Goal: Obtain resource: Obtain resource

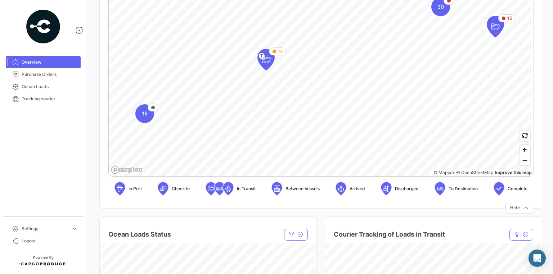
scroll to position [202, 0]
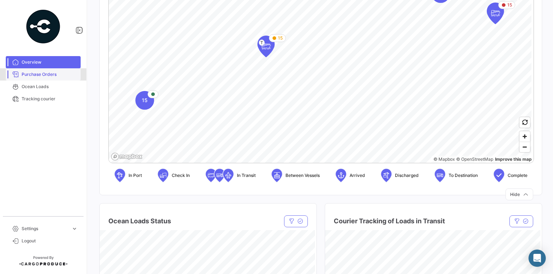
click at [27, 77] on span "Purchase Orders" at bounding box center [50, 74] width 56 height 6
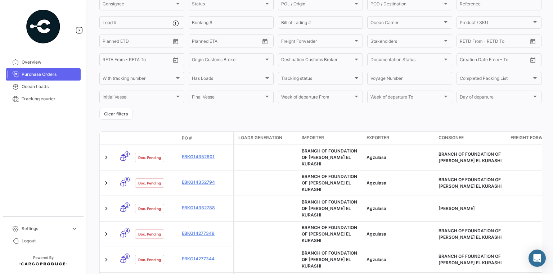
scroll to position [144, 0]
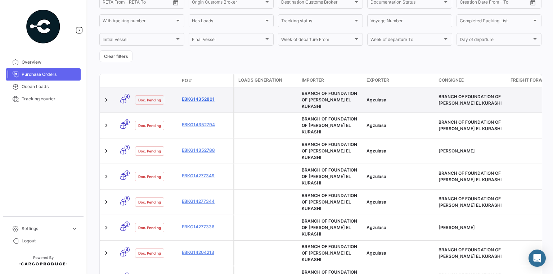
click at [202, 98] on link "EBKG14352801" at bounding box center [206, 99] width 48 height 6
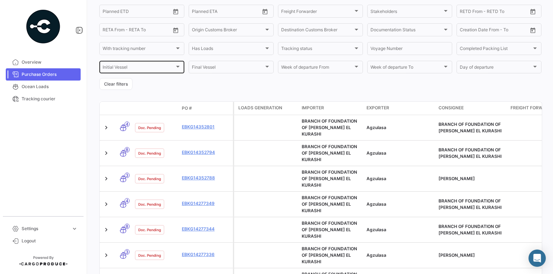
scroll to position [144, 0]
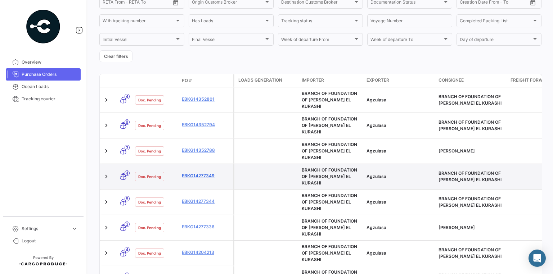
click at [200, 173] on link "EBKG14277349" at bounding box center [206, 176] width 48 height 6
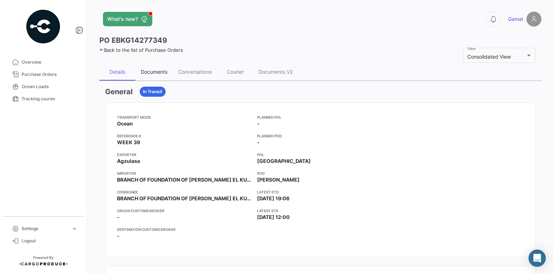
click at [157, 74] on div "Documents" at bounding box center [154, 72] width 27 height 6
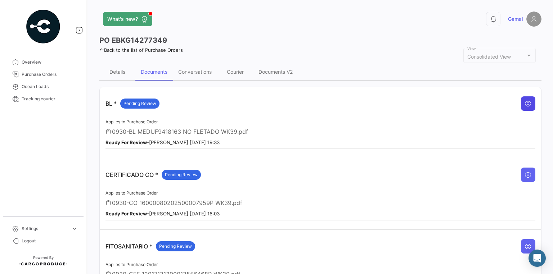
click at [525, 103] on icon at bounding box center [528, 103] width 7 height 7
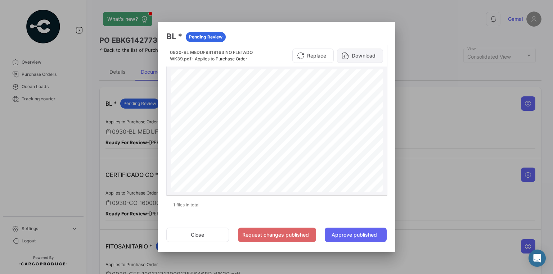
click at [372, 52] on button "Download" at bounding box center [360, 56] width 46 height 14
click at [439, 40] on div at bounding box center [276, 137] width 553 height 274
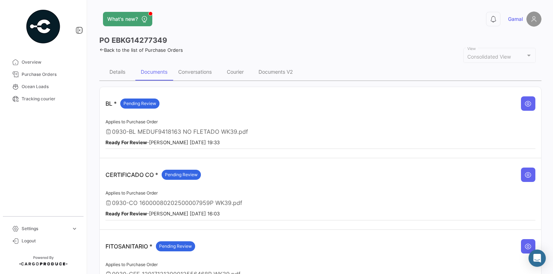
scroll to position [58, 0]
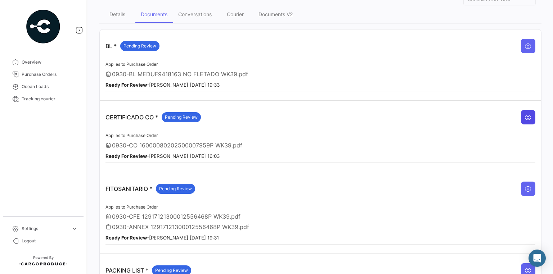
click at [525, 114] on icon at bounding box center [528, 117] width 7 height 7
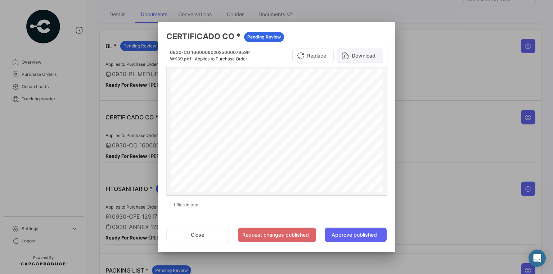
click at [366, 58] on button "Download" at bounding box center [360, 56] width 46 height 14
click at [452, 60] on div at bounding box center [276, 137] width 553 height 274
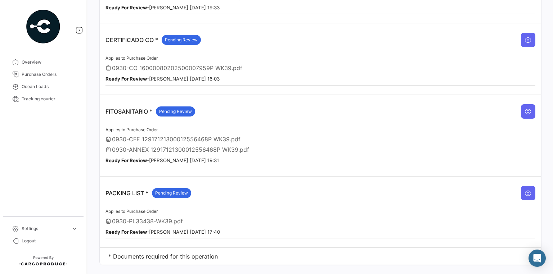
scroll to position [144, 0]
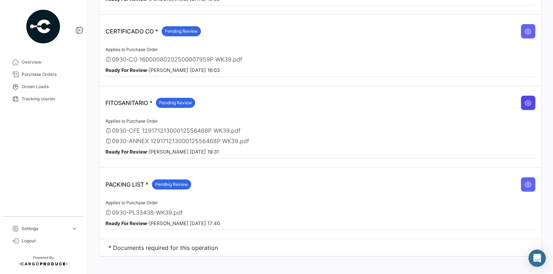
click at [525, 100] on icon at bounding box center [528, 102] width 7 height 7
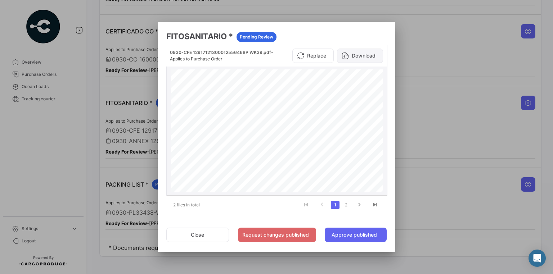
click at [362, 55] on button "Download" at bounding box center [360, 56] width 46 height 14
click at [420, 42] on div at bounding box center [276, 137] width 553 height 274
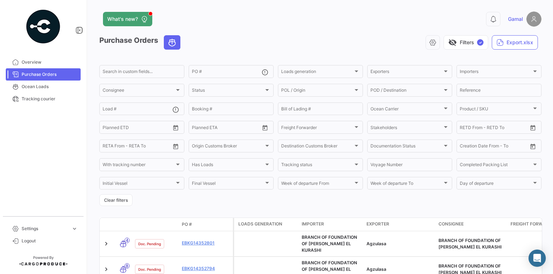
scroll to position [86, 0]
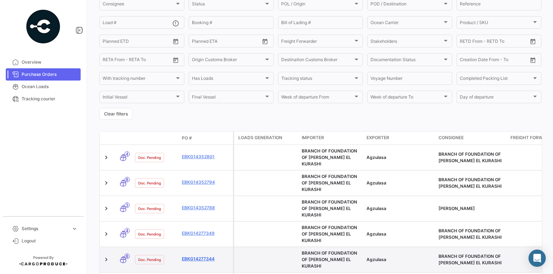
click at [209, 256] on link "EBKG14277344" at bounding box center [206, 259] width 48 height 6
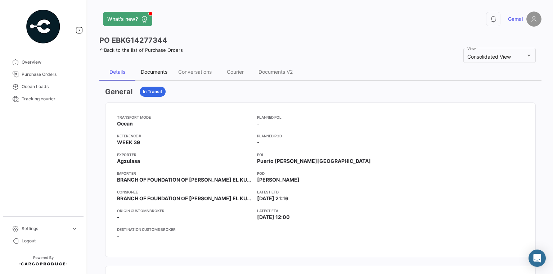
click at [155, 71] on div "Documents" at bounding box center [154, 72] width 27 height 6
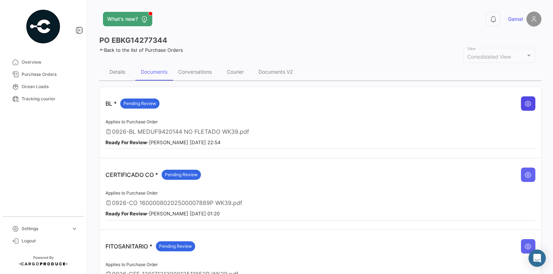
click at [527, 103] on icon at bounding box center [528, 103] width 7 height 7
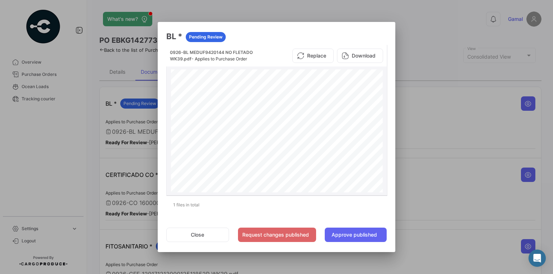
scroll to position [173, 0]
click at [358, 56] on button "Download" at bounding box center [360, 56] width 46 height 14
click at [439, 48] on div at bounding box center [276, 137] width 553 height 274
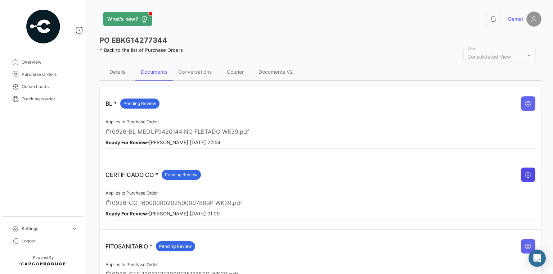
click at [526, 173] on icon at bounding box center [528, 174] width 7 height 7
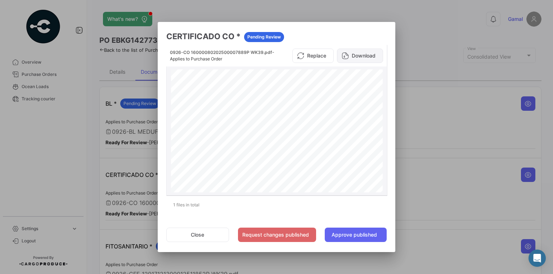
click at [351, 56] on button "Download" at bounding box center [360, 56] width 46 height 14
click at [465, 122] on div at bounding box center [276, 137] width 553 height 274
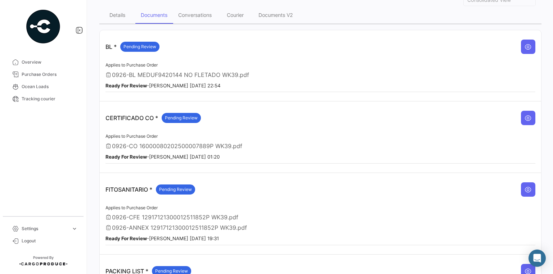
scroll to position [58, 0]
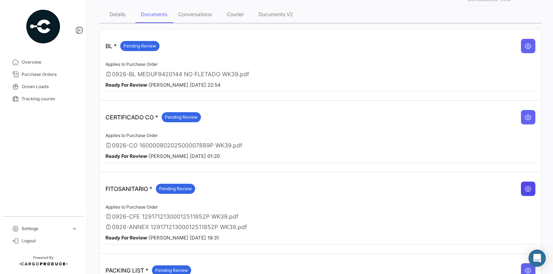
click at [526, 186] on icon at bounding box center [528, 188] width 7 height 7
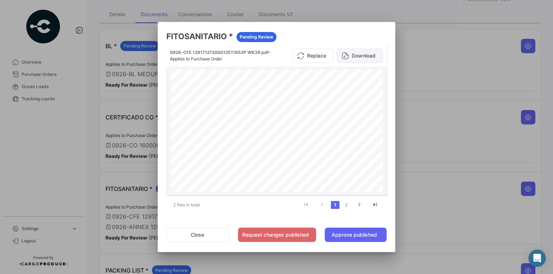
click at [359, 52] on button "Download" at bounding box center [360, 56] width 46 height 14
click at [420, 31] on div at bounding box center [276, 137] width 553 height 274
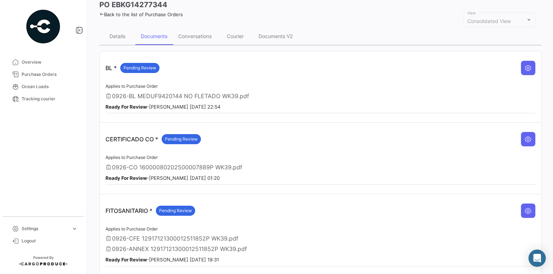
scroll to position [0, 0]
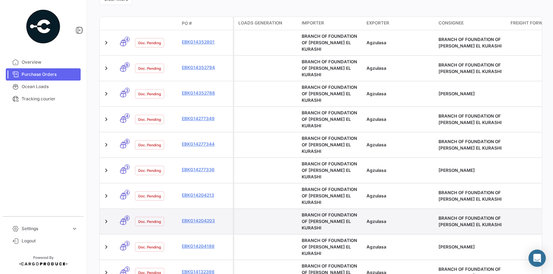
scroll to position [202, 0]
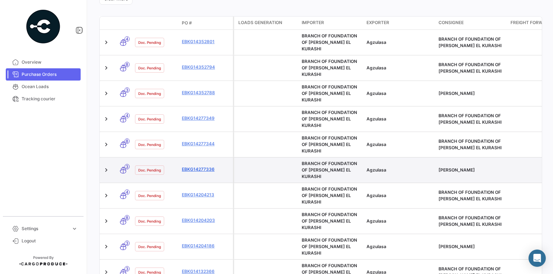
click at [206, 166] on link "EBKG14277336" at bounding box center [206, 169] width 48 height 6
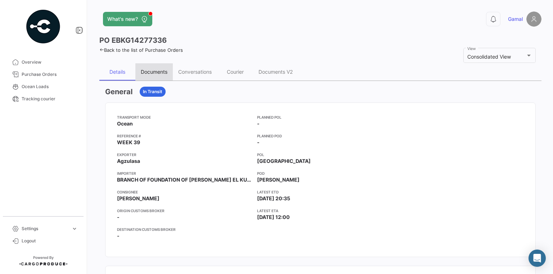
click at [148, 73] on div "Documents" at bounding box center [154, 72] width 27 height 6
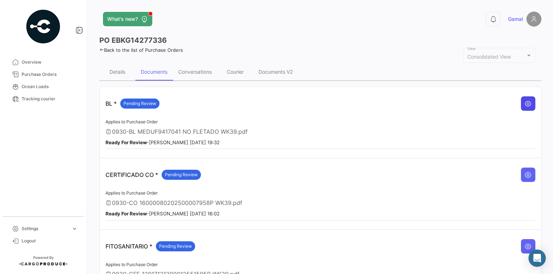
click at [529, 103] on button at bounding box center [528, 103] width 14 height 14
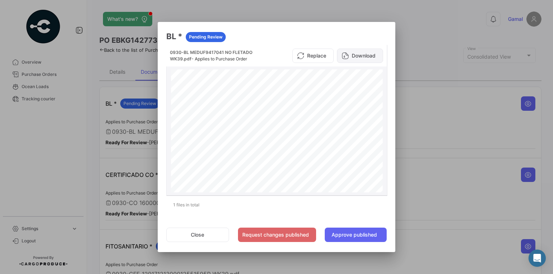
click at [362, 55] on button "Download" at bounding box center [360, 56] width 46 height 14
click at [453, 46] on div at bounding box center [276, 137] width 553 height 274
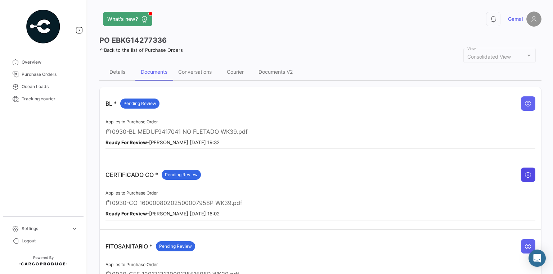
click at [525, 172] on icon at bounding box center [528, 174] width 7 height 7
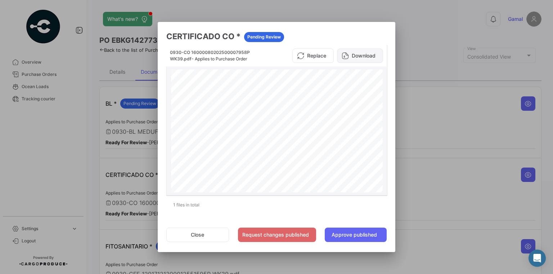
click at [362, 57] on button "Download" at bounding box center [360, 56] width 46 height 14
drag, startPoint x: 438, startPoint y: 123, endPoint x: 472, endPoint y: 167, distance: 56.0
click at [441, 126] on div at bounding box center [276, 137] width 553 height 274
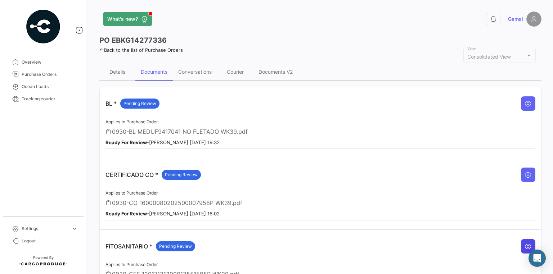
click at [525, 243] on icon at bounding box center [528, 246] width 7 height 7
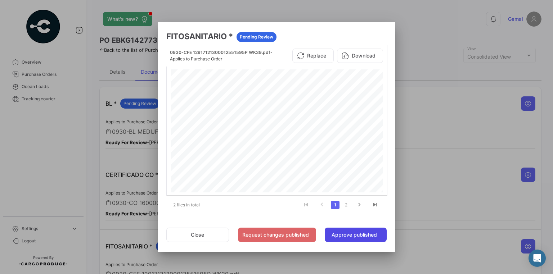
click at [361, 236] on button "Approve published" at bounding box center [356, 235] width 62 height 14
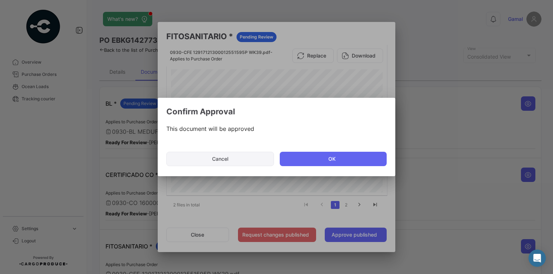
click at [234, 162] on button "Cancel" at bounding box center [220, 159] width 108 height 14
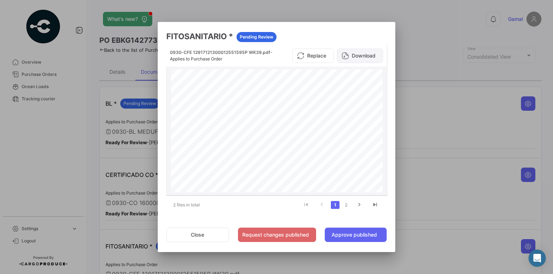
click at [362, 53] on button "Download" at bounding box center [360, 56] width 46 height 14
click at [418, 38] on div at bounding box center [276, 137] width 553 height 274
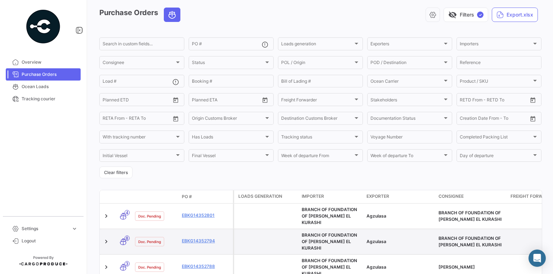
scroll to position [115, 0]
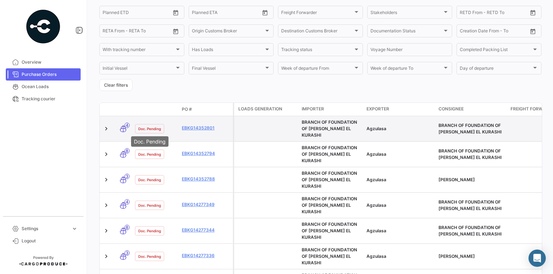
click at [150, 127] on span "Doc. Pending" at bounding box center [149, 129] width 23 height 6
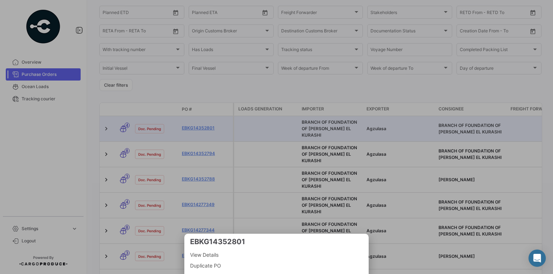
click at [54, 140] on div at bounding box center [276, 137] width 553 height 274
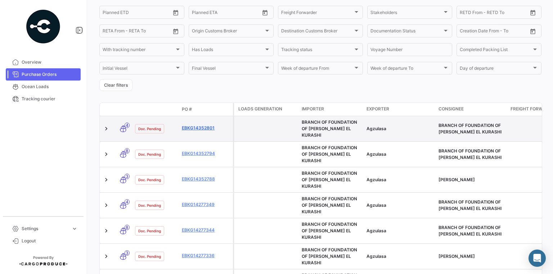
click at [197, 126] on link "EBKG14352801" at bounding box center [206, 128] width 48 height 6
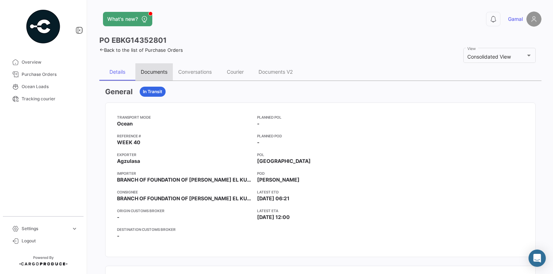
click at [157, 73] on div "Documents" at bounding box center [154, 72] width 27 height 6
